Goal: Find specific page/section: Find specific page/section

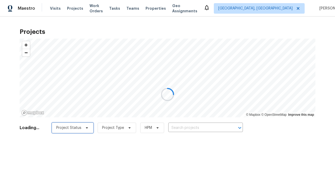
click at [79, 128] on span "Project Status" at bounding box center [68, 127] width 25 height 5
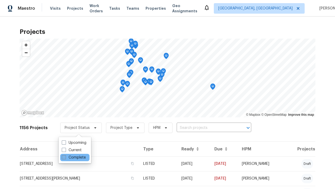
click at [74, 157] on label "Complete" at bounding box center [74, 157] width 24 height 5
click at [65, 157] on input "Complete" at bounding box center [63, 156] width 3 height 3
checkbox input "true"
